Goal: Transaction & Acquisition: Purchase product/service

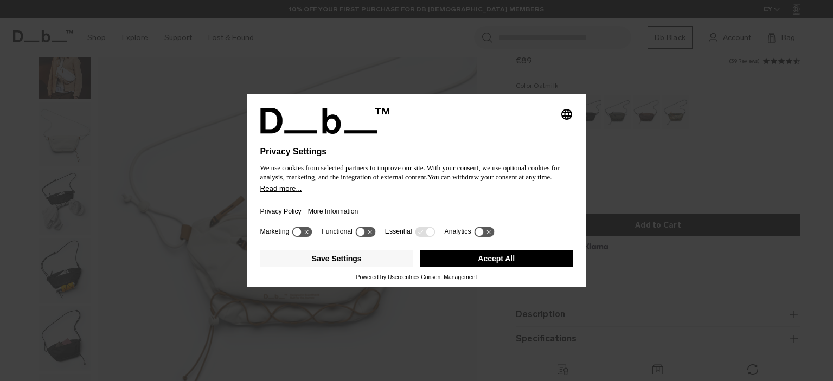
scroll to position [109, 0]
click at [364, 263] on button "Save Settings" at bounding box center [337, 258] width 154 height 17
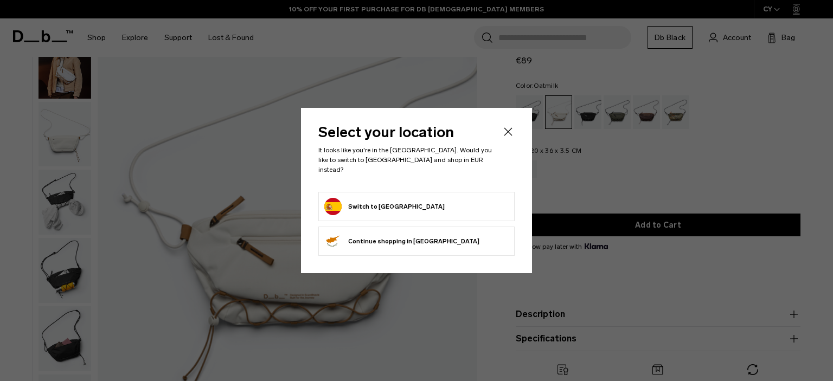
click at [379, 202] on button "Switch to Spain" at bounding box center [384, 206] width 120 height 17
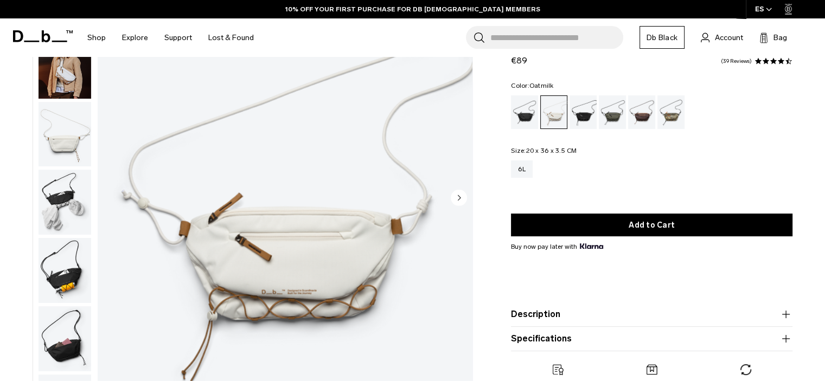
click at [71, 88] on img "button" at bounding box center [65, 66] width 53 height 65
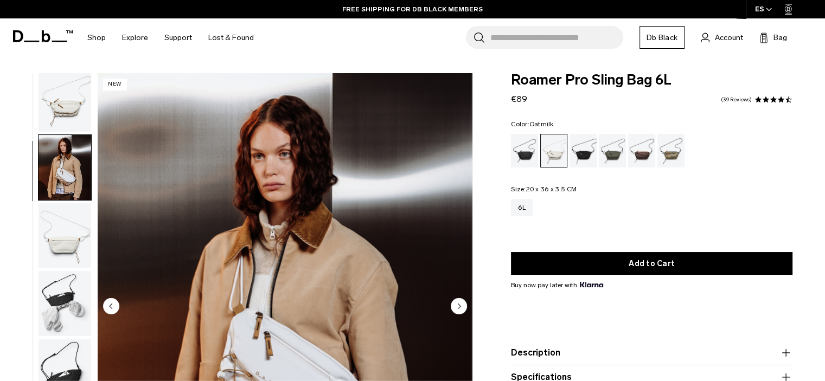
click at [463, 310] on circle "Next slide" at bounding box center [459, 306] width 16 height 16
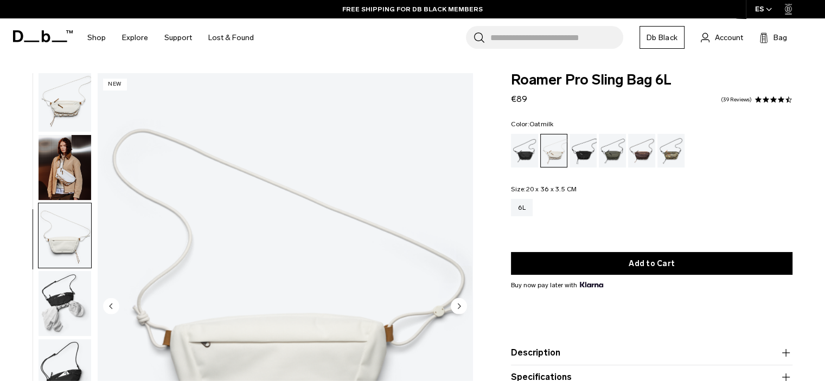
click at [463, 310] on circle "Next slide" at bounding box center [459, 306] width 16 height 16
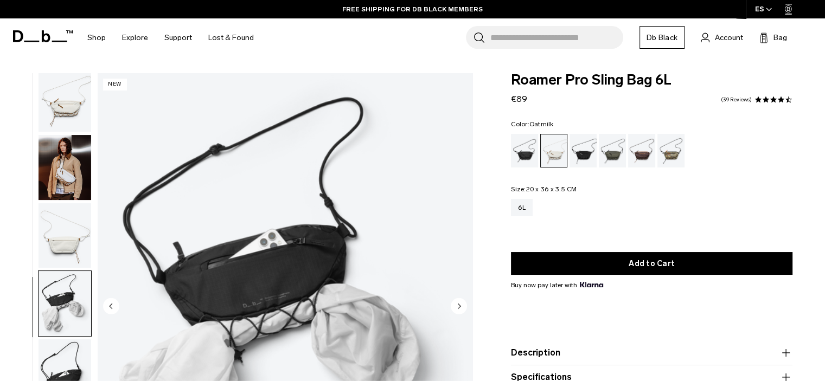
click at [463, 309] on circle "Next slide" at bounding box center [459, 306] width 16 height 16
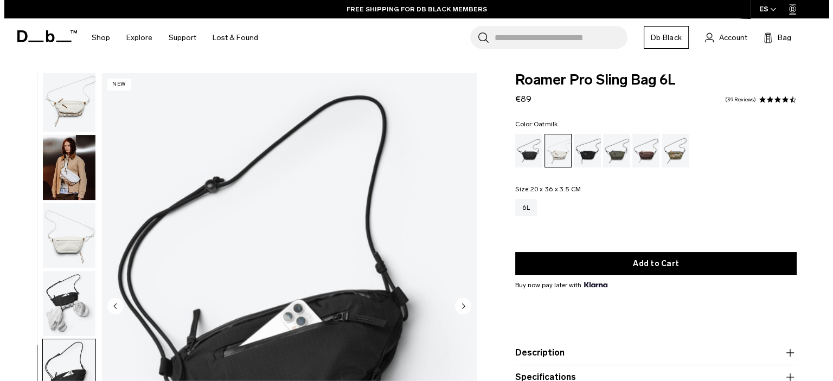
scroll to position [163, 0]
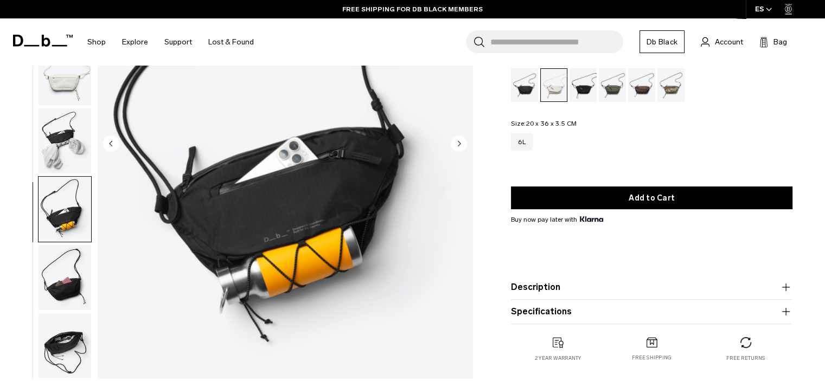
click at [455, 147] on circle "Next slide" at bounding box center [459, 143] width 16 height 16
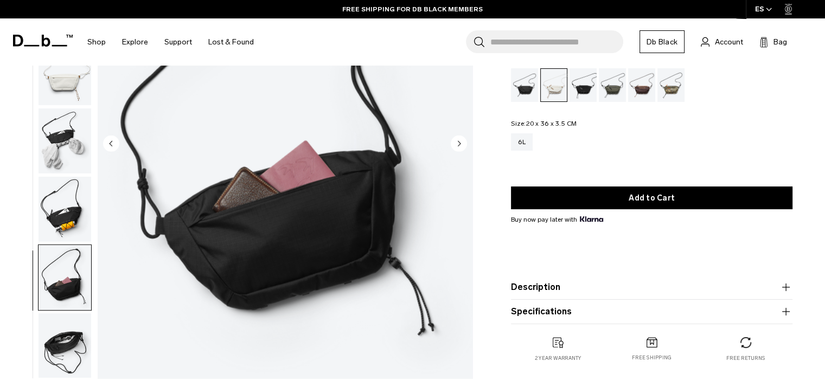
click at [454, 147] on circle "Next slide" at bounding box center [459, 143] width 16 height 16
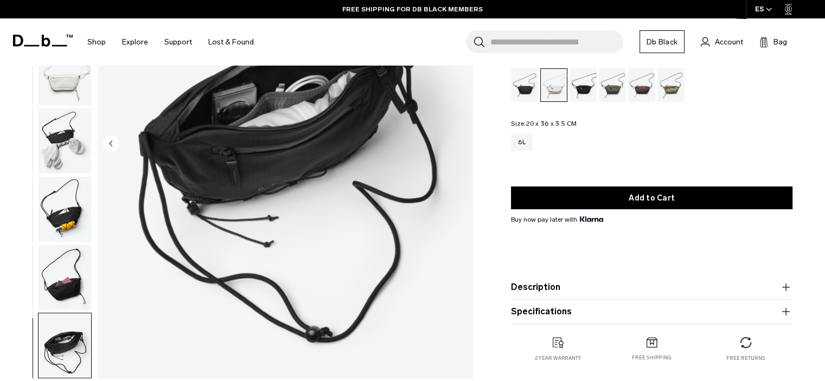
click at [454, 147] on img "7 / 7" at bounding box center [285, 144] width 375 height 468
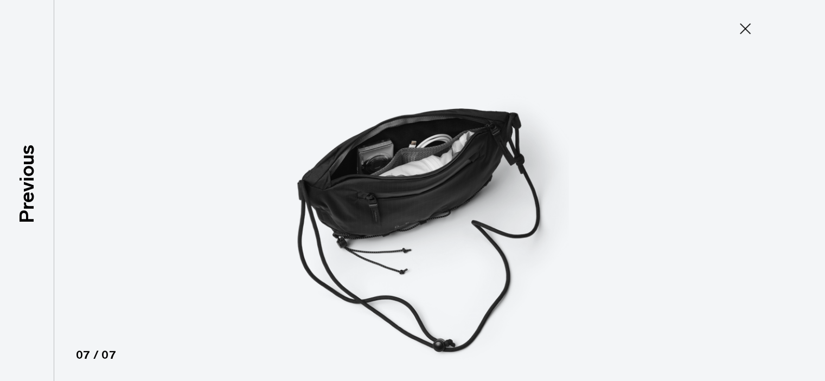
scroll to position [2, 0]
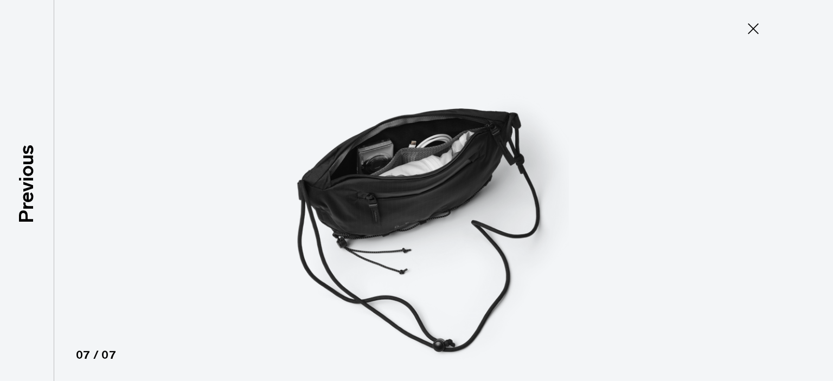
click at [757, 31] on icon at bounding box center [753, 28] width 11 height 11
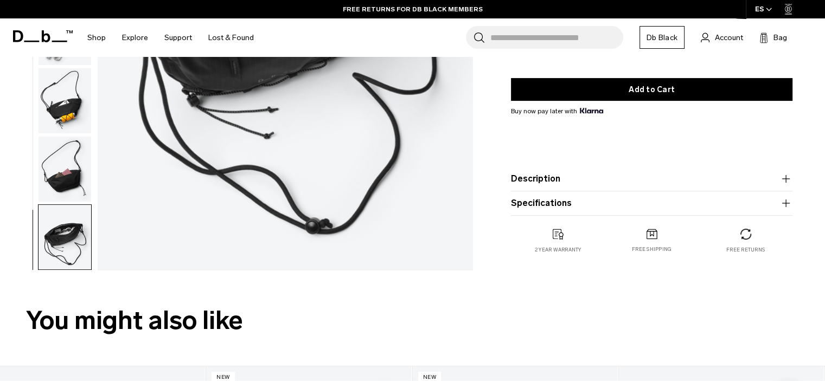
scroll to position [0, 0]
